Goal: Find contact information: Find contact information

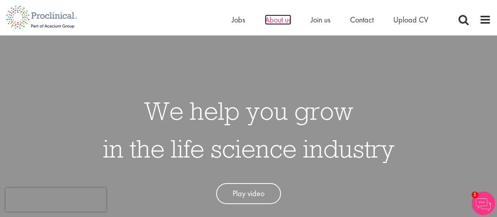
click at [281, 20] on span "About us" at bounding box center [278, 20] width 26 height 10
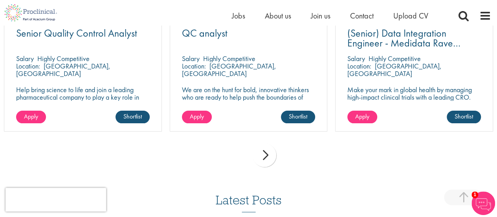
scroll to position [1415, 0]
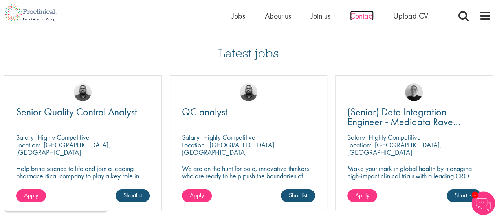
click at [366, 17] on span "Contact" at bounding box center [362, 16] width 24 height 10
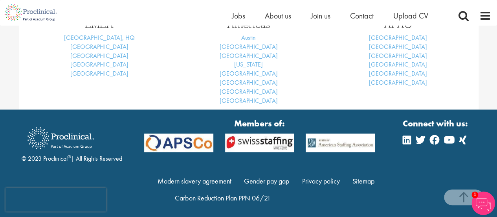
scroll to position [397, 0]
